Goal: Browse casually: Explore the website without a specific task or goal

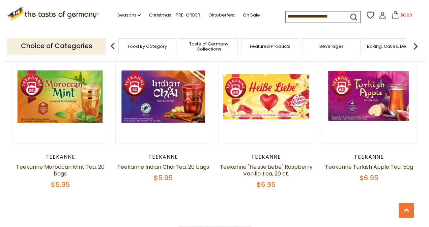
scroll to position [1382, 0]
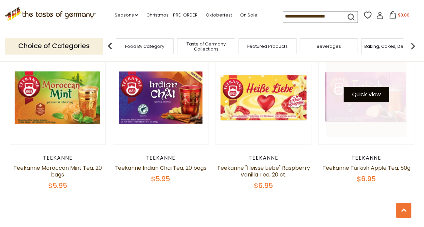
click at [366, 97] on button "Quick View" at bounding box center [366, 94] width 46 height 15
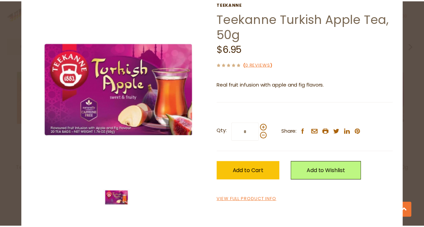
scroll to position [31, 0]
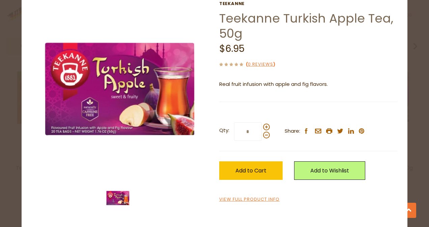
click at [411, 45] on div "close Teekanne Teekanne Turkish Apple Tea, 50g $6.95 ( 0 Reviews ) Real fruit i…" at bounding box center [214, 113] width 429 height 227
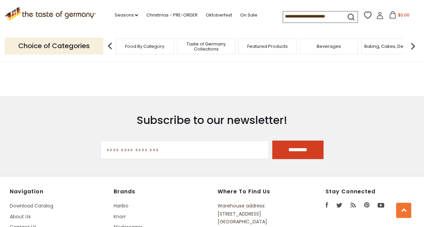
scroll to position [1481, 0]
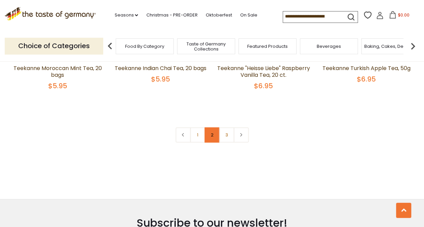
click at [210, 143] on link "2" at bounding box center [211, 134] width 15 height 15
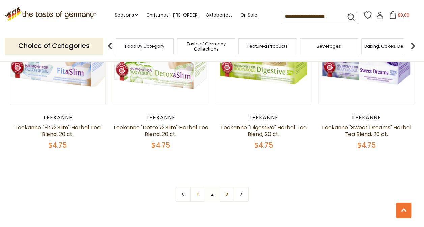
scroll to position [1449, 0]
click at [224, 187] on link "3" at bounding box center [226, 194] width 15 height 15
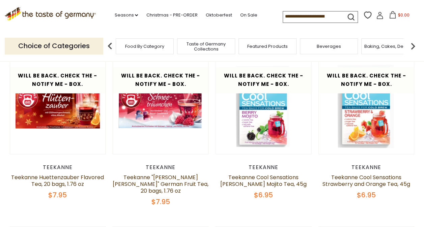
scroll to position [224, 0]
